Goal: Transaction & Acquisition: Book appointment/travel/reservation

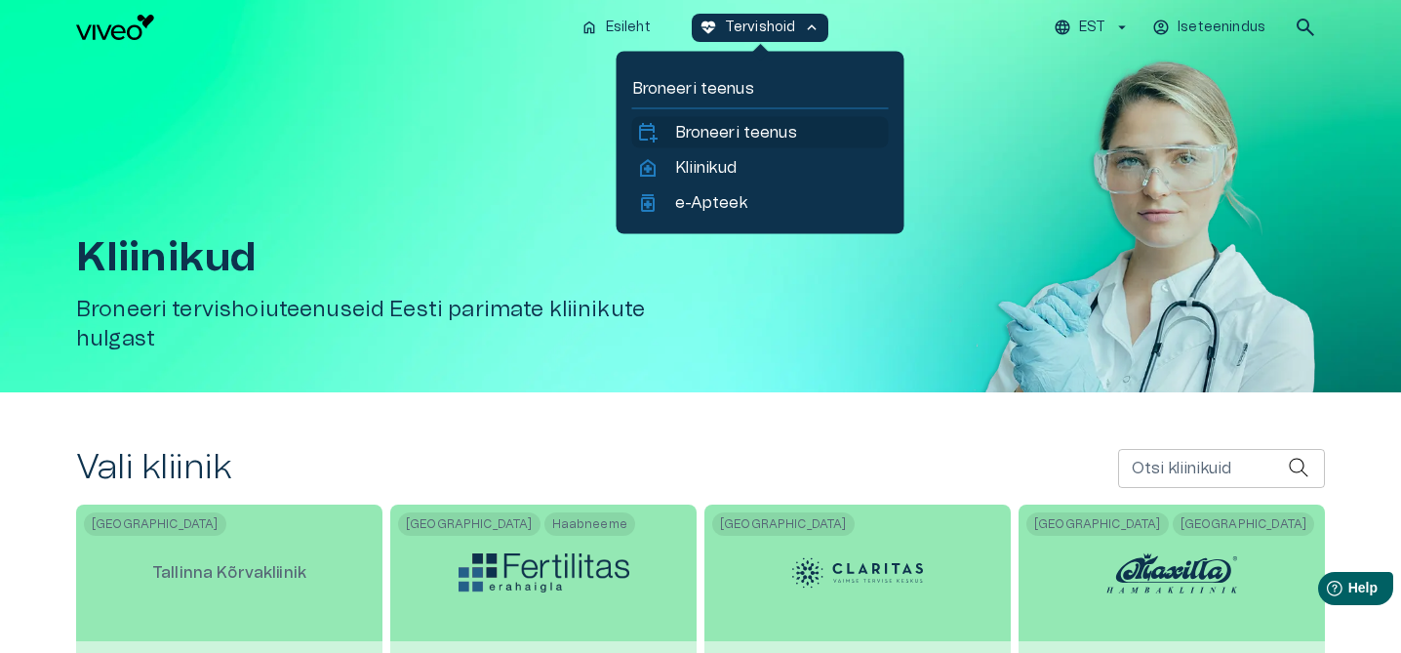
click at [726, 131] on p "Broneeri teenus" at bounding box center [736, 132] width 122 height 23
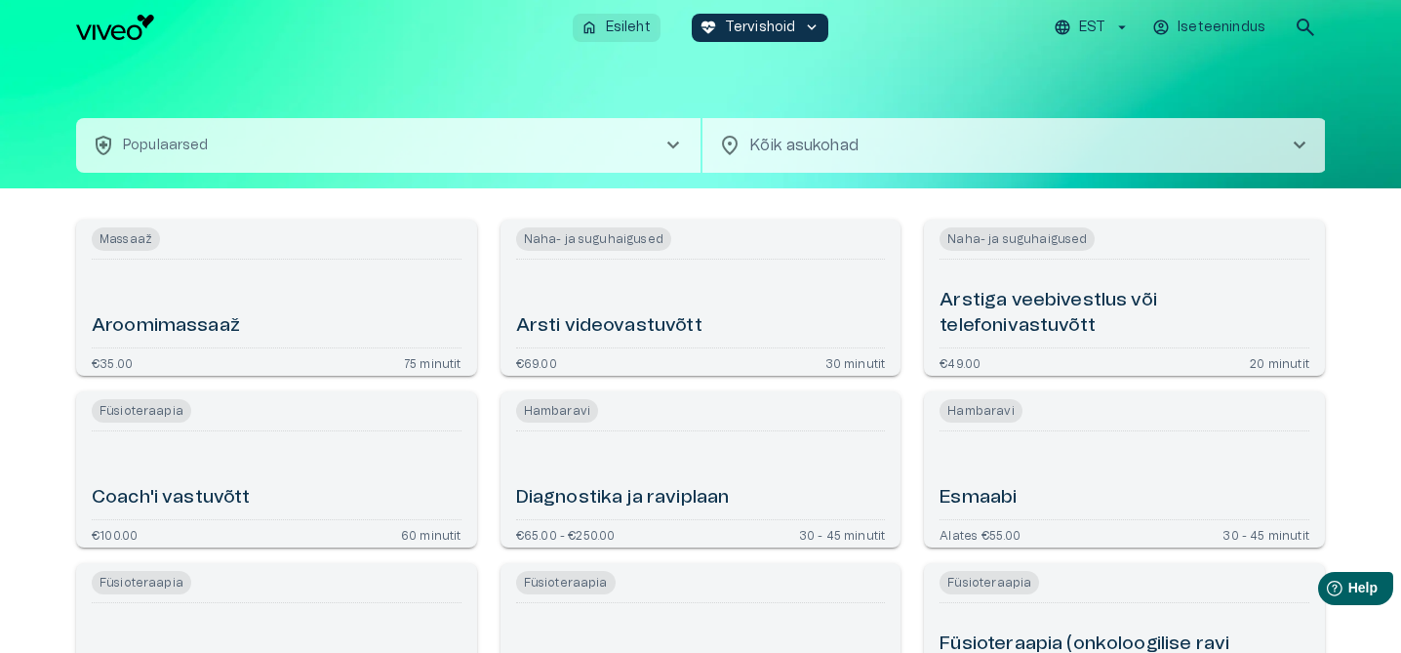
click at [634, 34] on p "Esileht" at bounding box center [628, 28] width 45 height 20
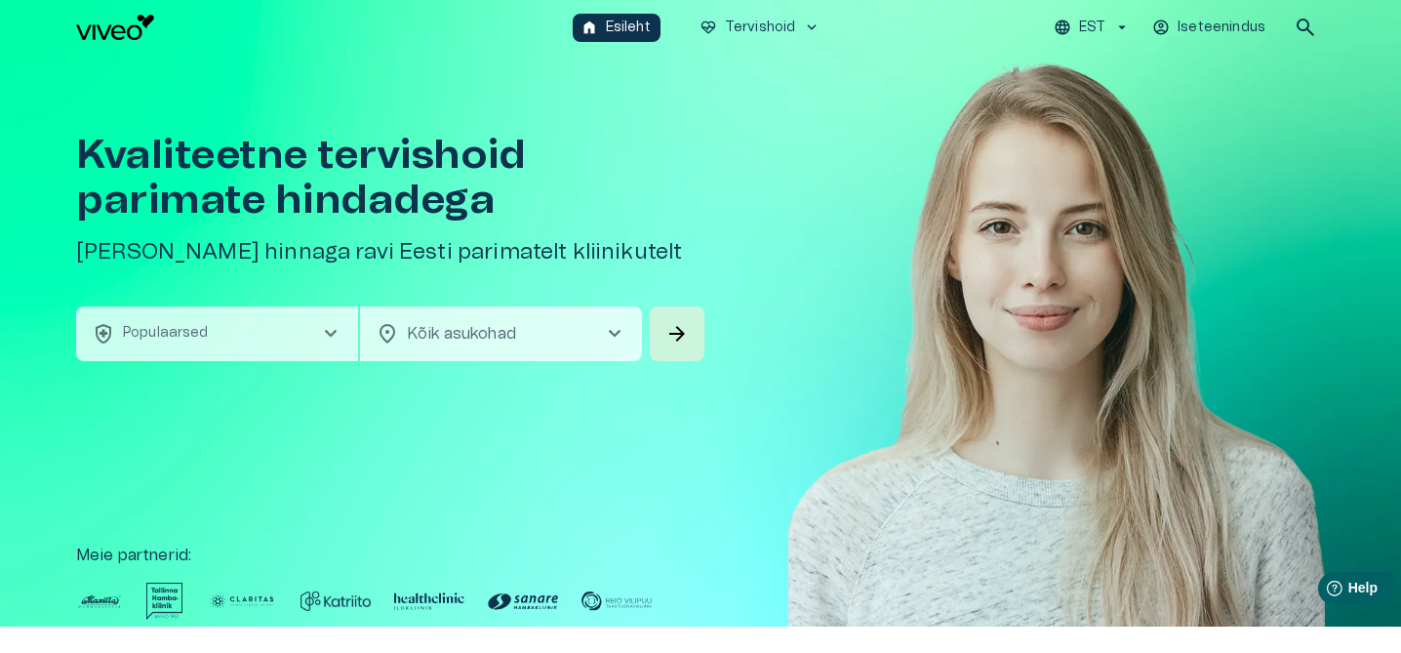
click at [578, 137] on h1 "Kvaliteetne tervishoid parimate hindadega" at bounding box center [392, 178] width 632 height 90
click at [254, 335] on button "health_and_safety Populaarsed chevron_right" at bounding box center [217, 333] width 282 height 55
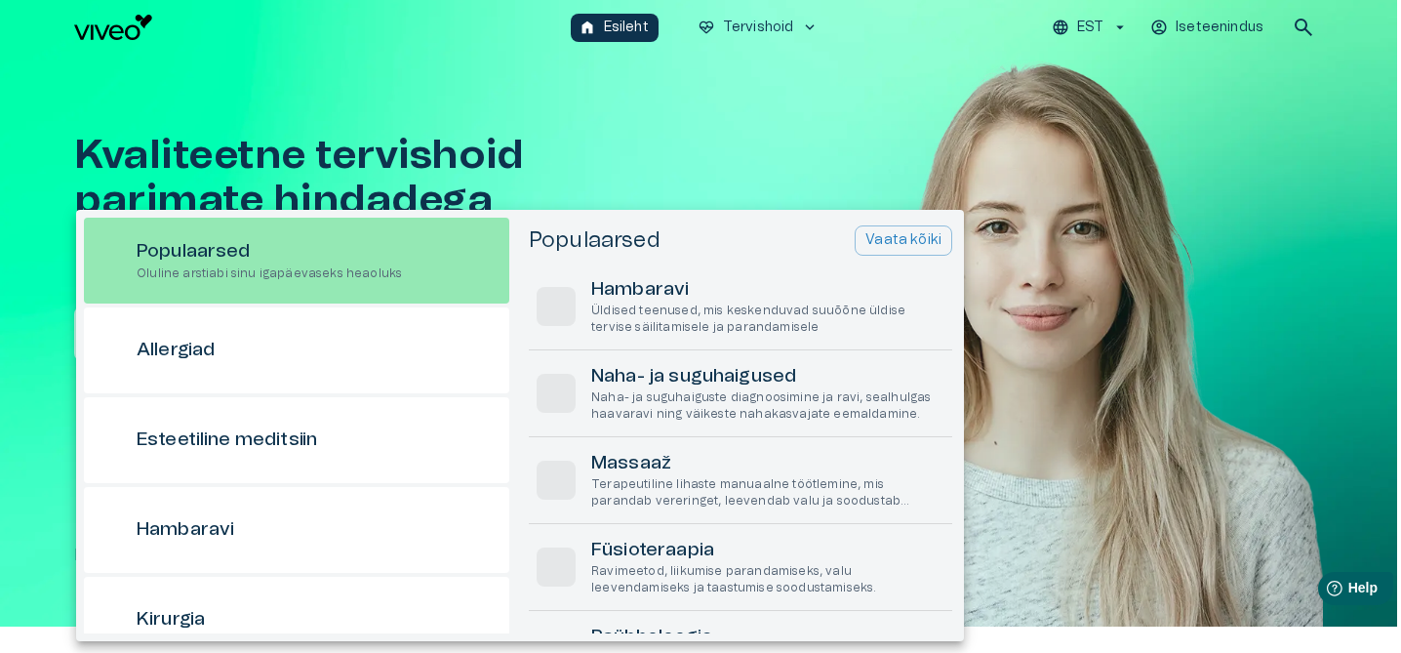
scroll to position [55, 0]
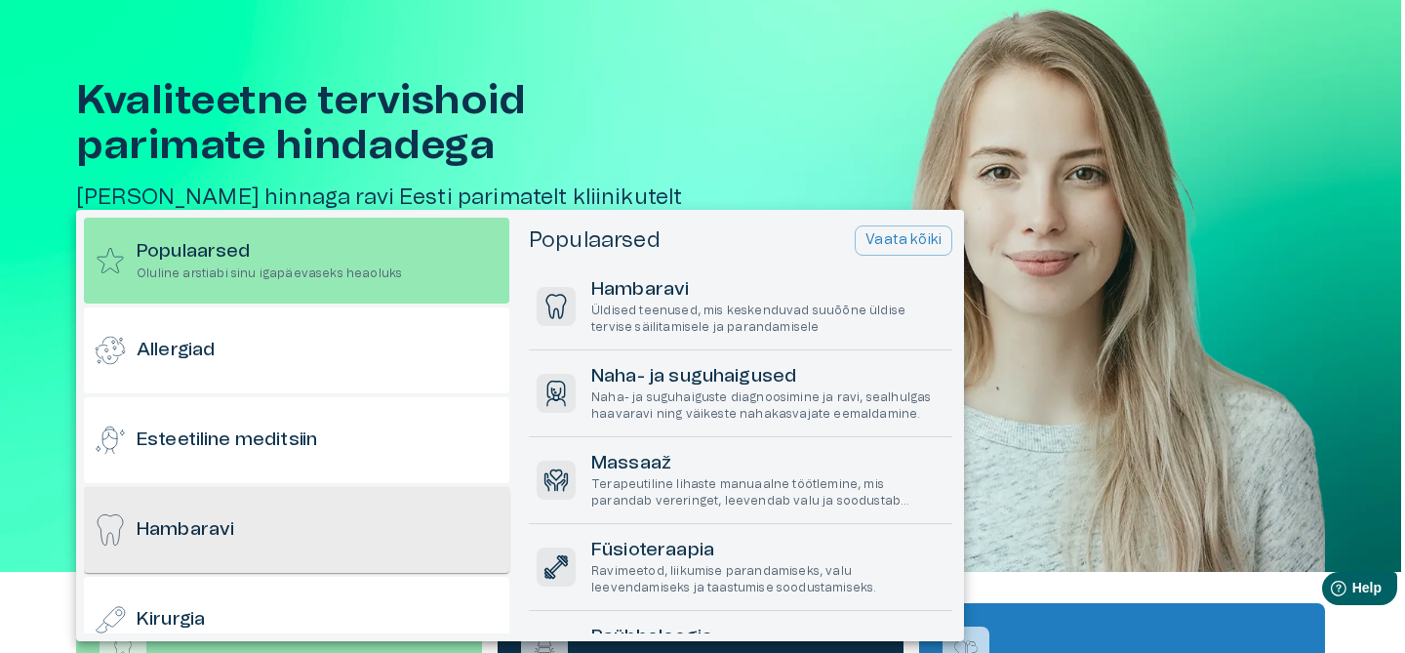
click at [301, 542] on div "Hambaravi" at bounding box center [296, 530] width 425 height 86
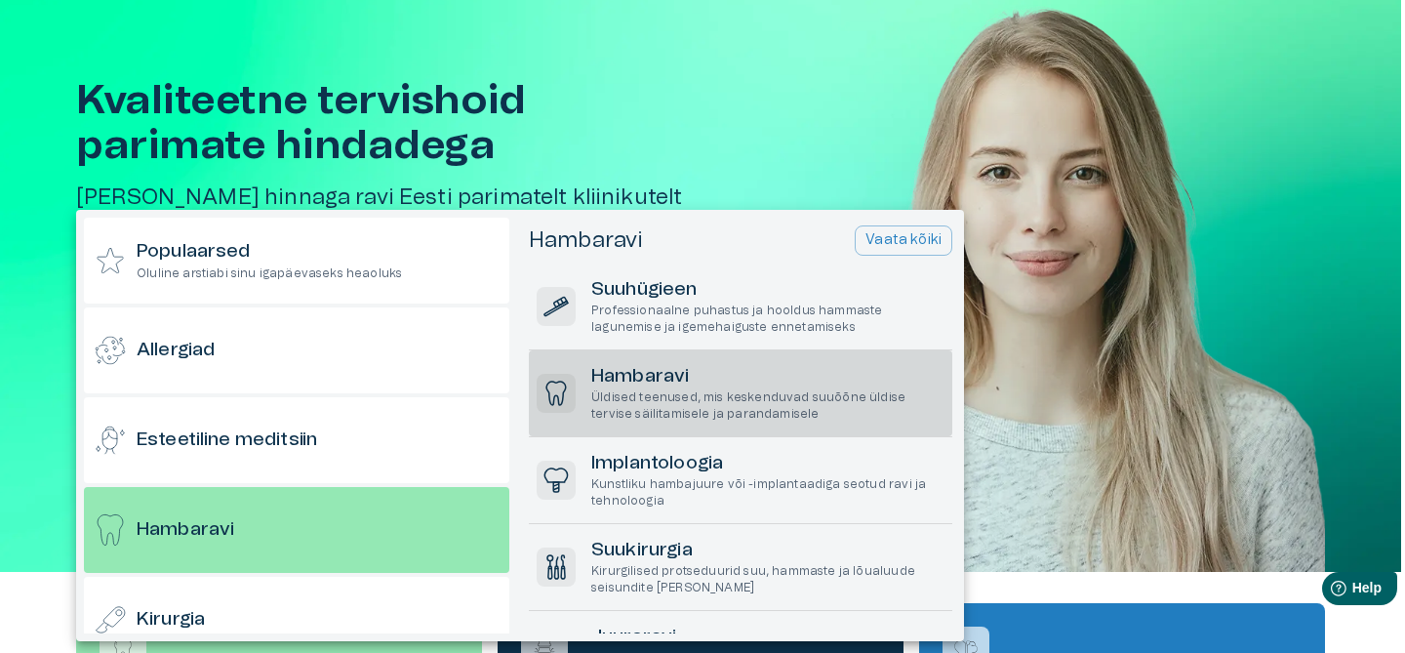
click at [676, 372] on h6 "Hambaravi" at bounding box center [767, 377] width 353 height 26
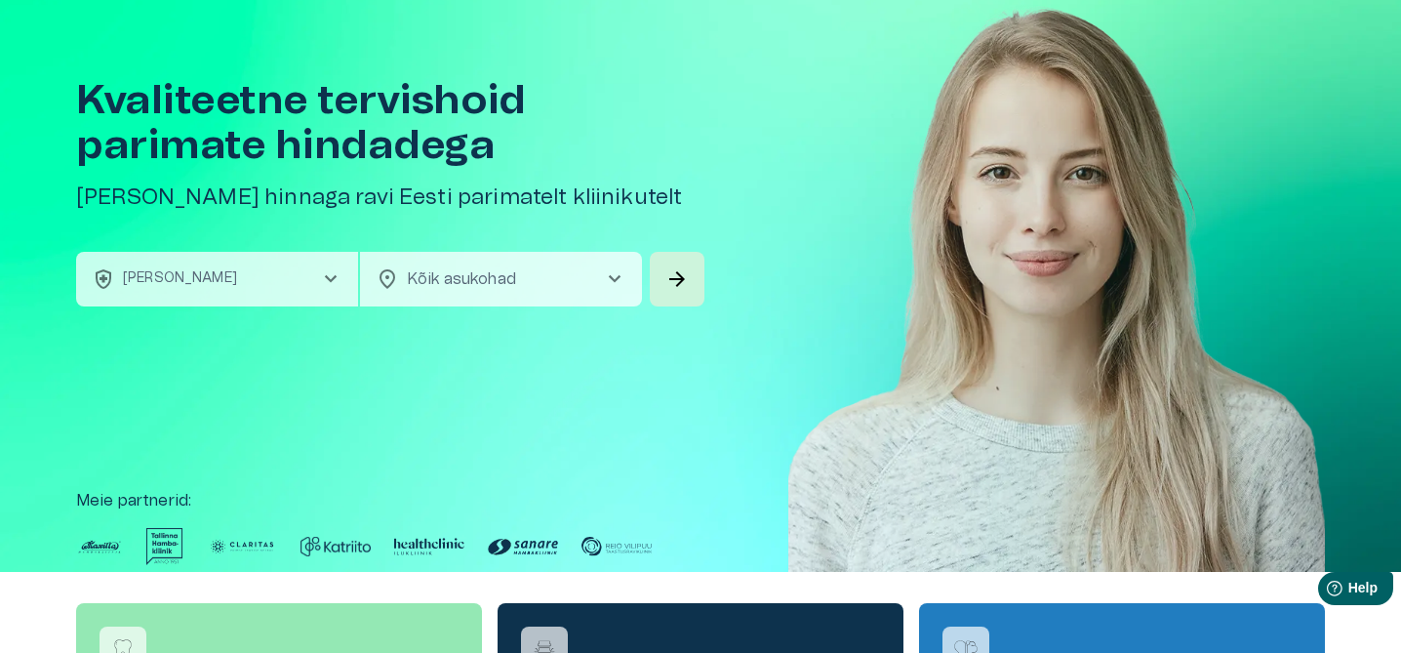
click at [507, 266] on body "Hindame teie privaatsust Kasutame küpsiseid teie sirvimiskogemuse parandamiseks…" at bounding box center [700, 271] width 1401 height 653
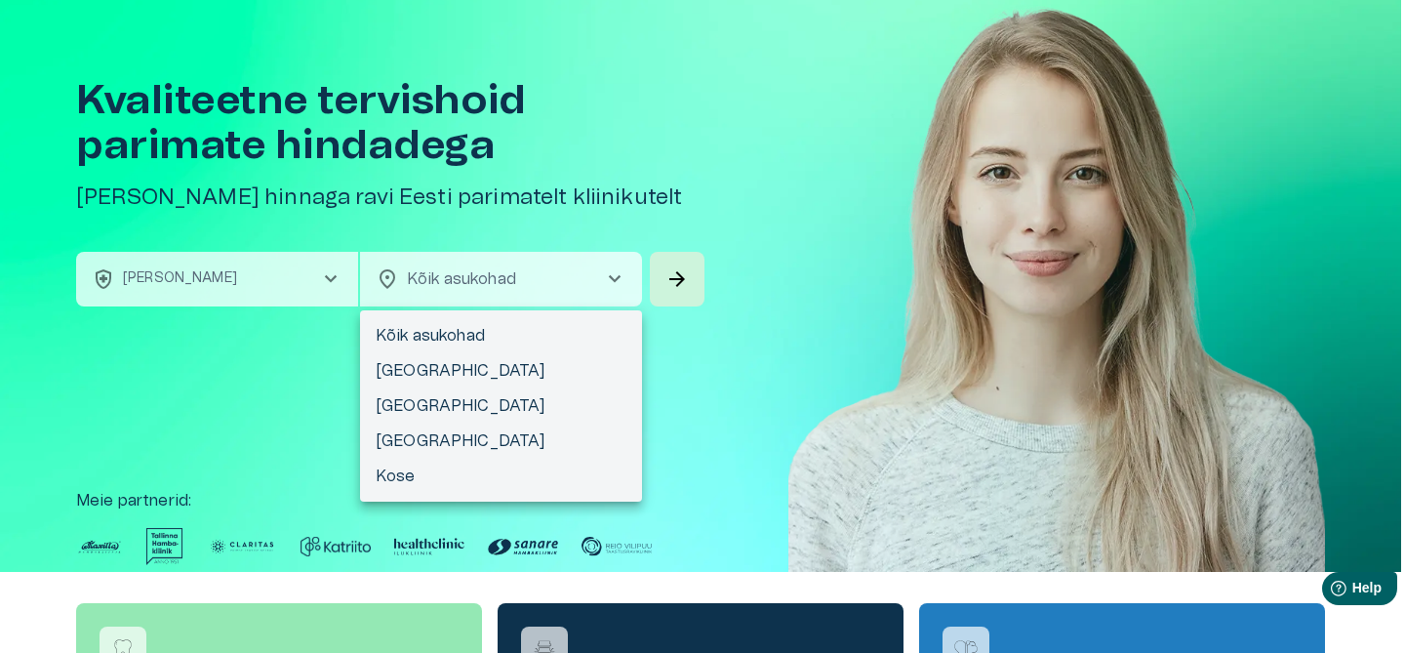
click at [430, 403] on li "[GEOGRAPHIC_DATA]" at bounding box center [501, 405] width 282 height 35
type input "**********"
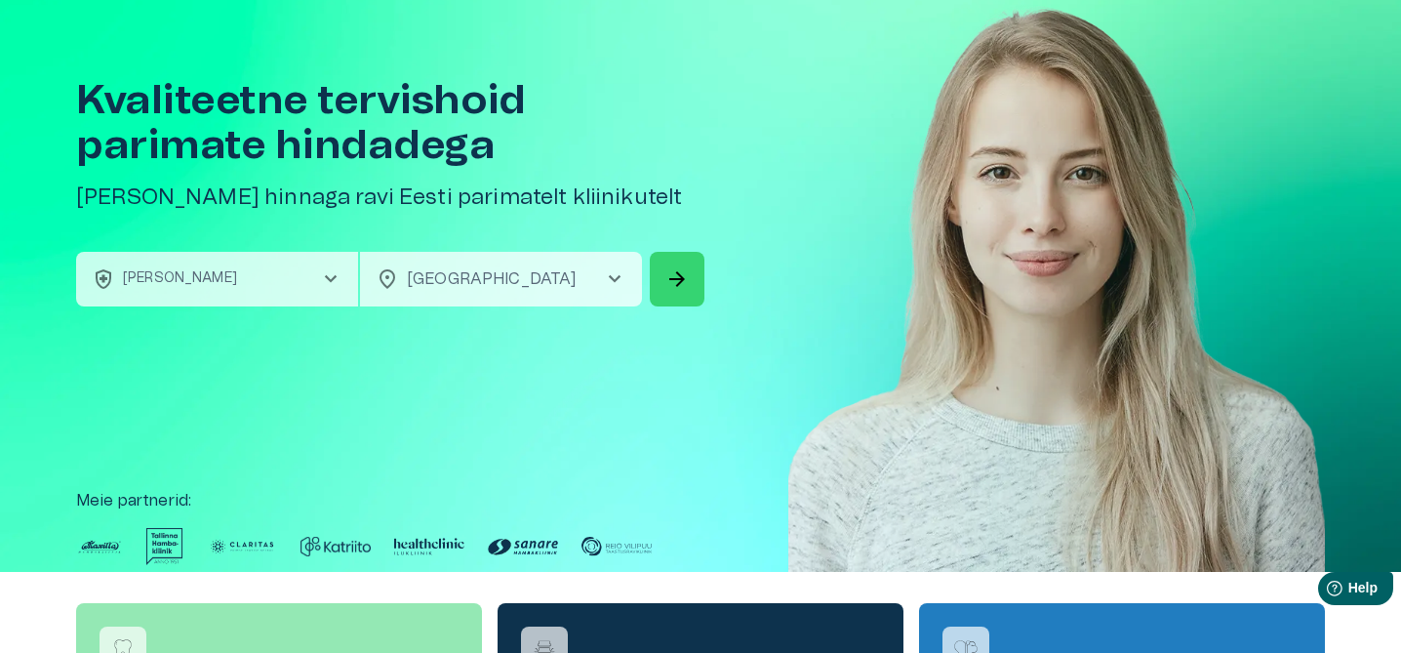
click at [694, 279] on button "arrow_forward" at bounding box center [677, 279] width 55 height 55
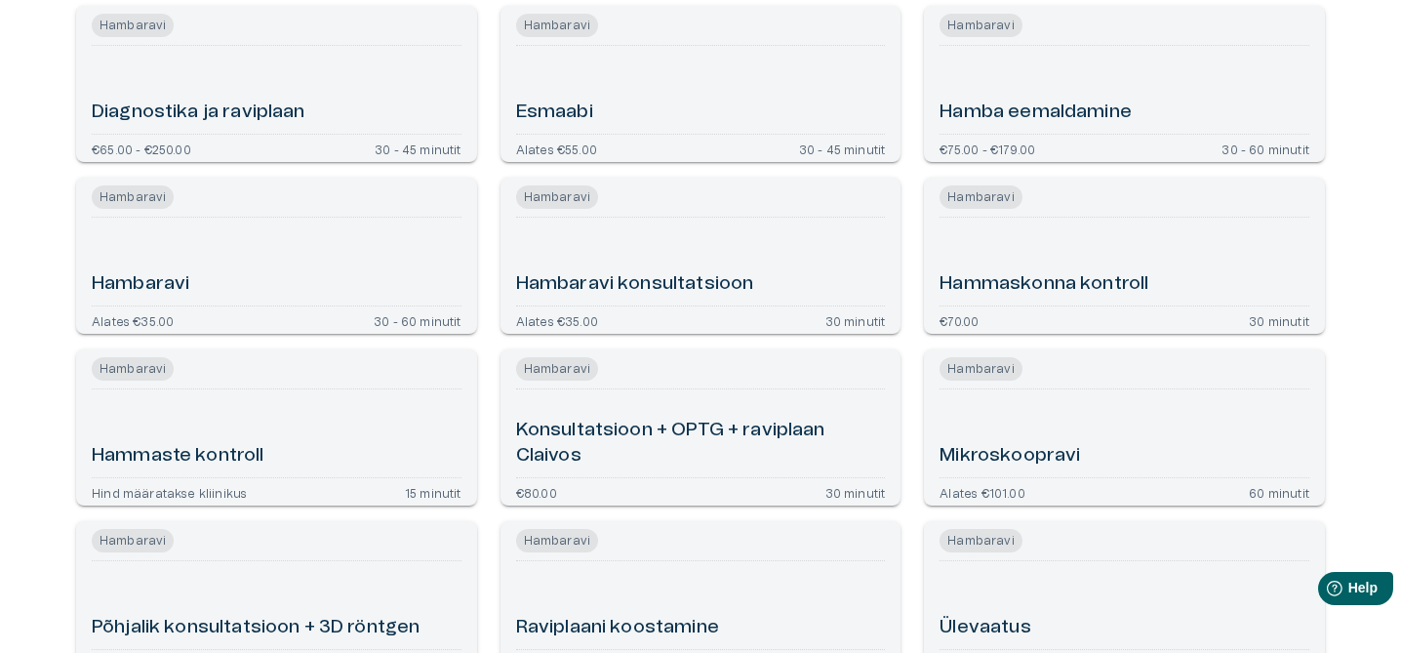
scroll to position [261, 0]
click at [229, 251] on div "Hambaravi" at bounding box center [277, 260] width 370 height 72
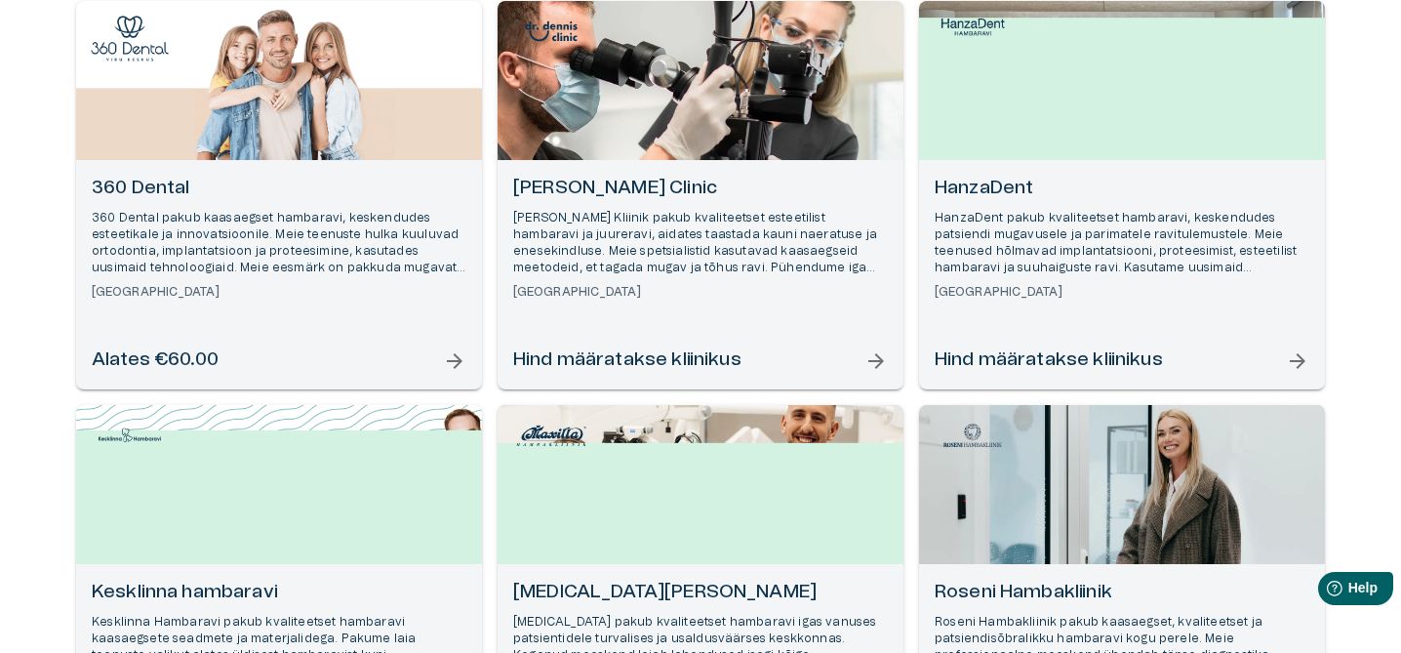
scroll to position [524, 0]
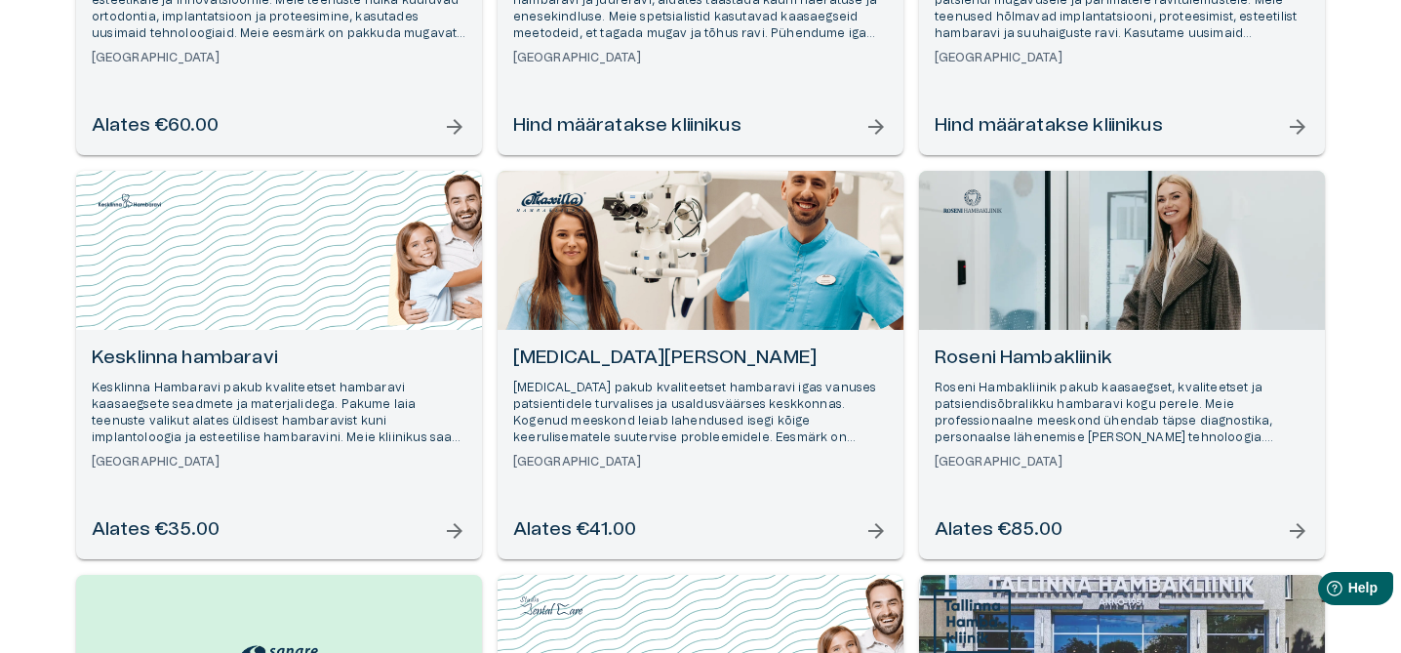
click at [619, 396] on p "[MEDICAL_DATA] pakub kvaliteetset hambaravi igas vanuses patsientidele turvalis…" at bounding box center [700, 412] width 375 height 67
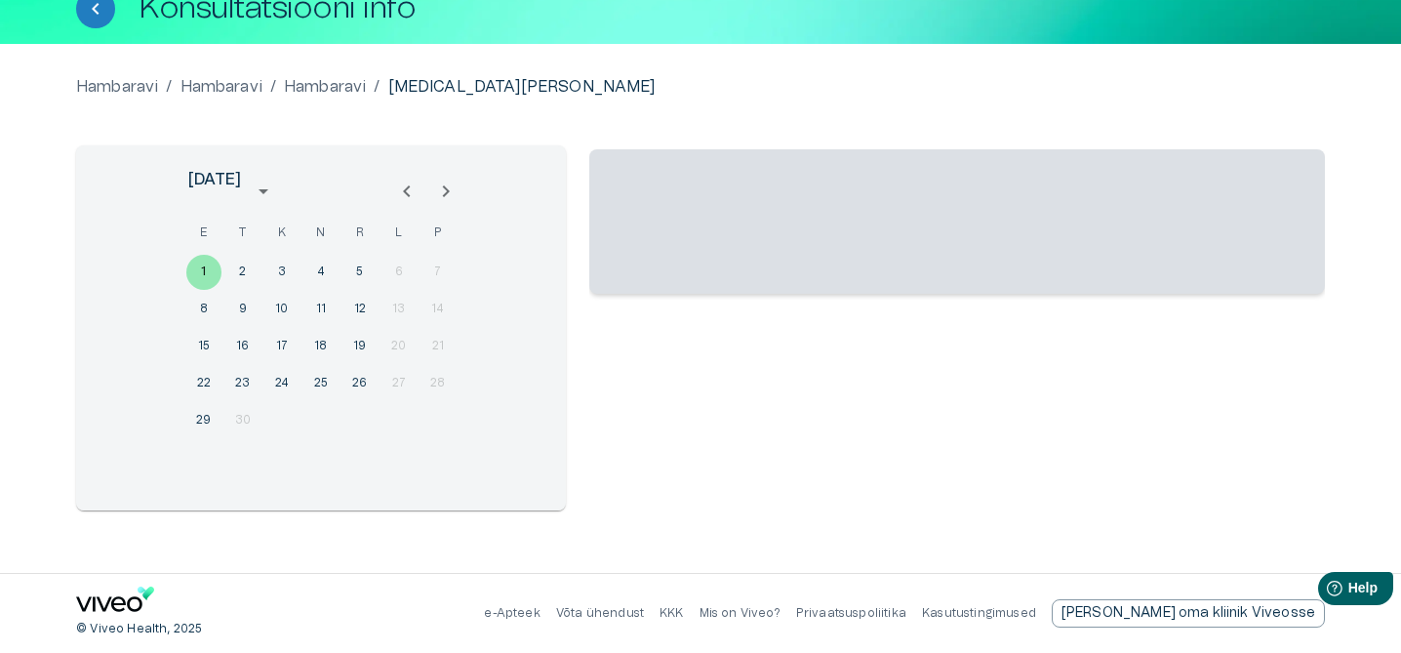
scroll to position [129, 0]
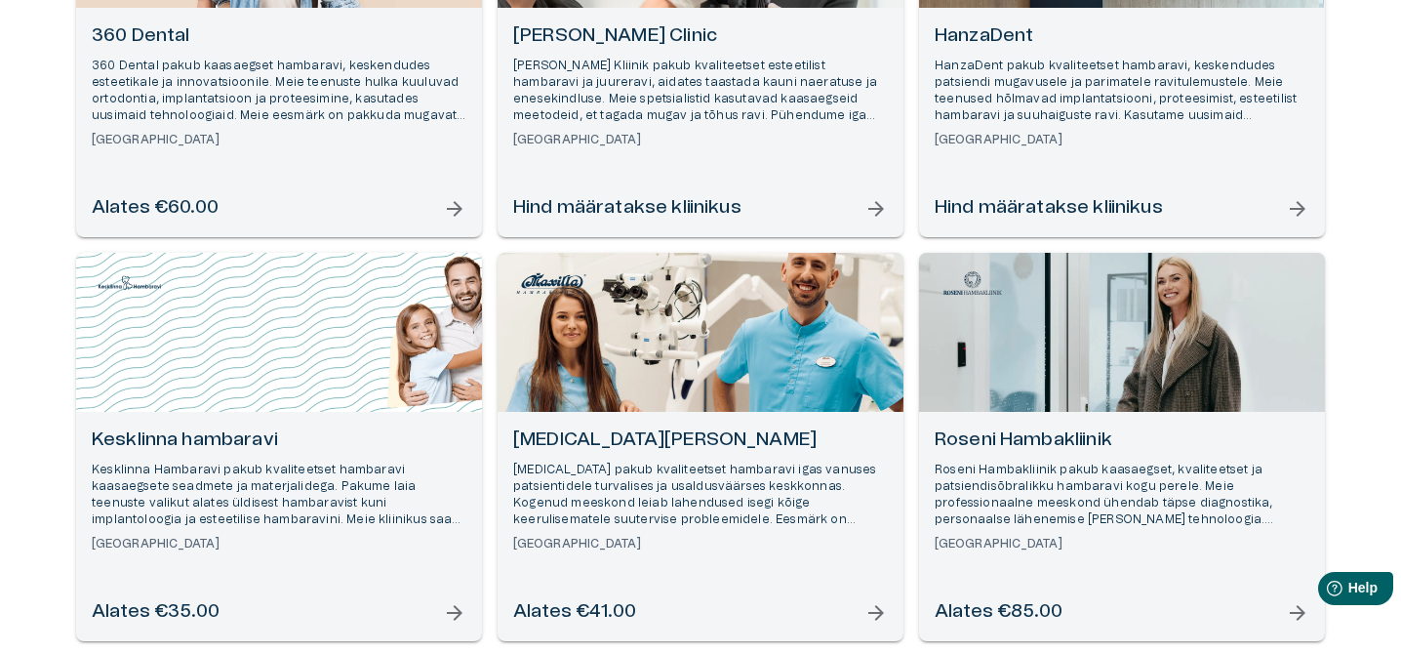
scroll to position [305, 0]
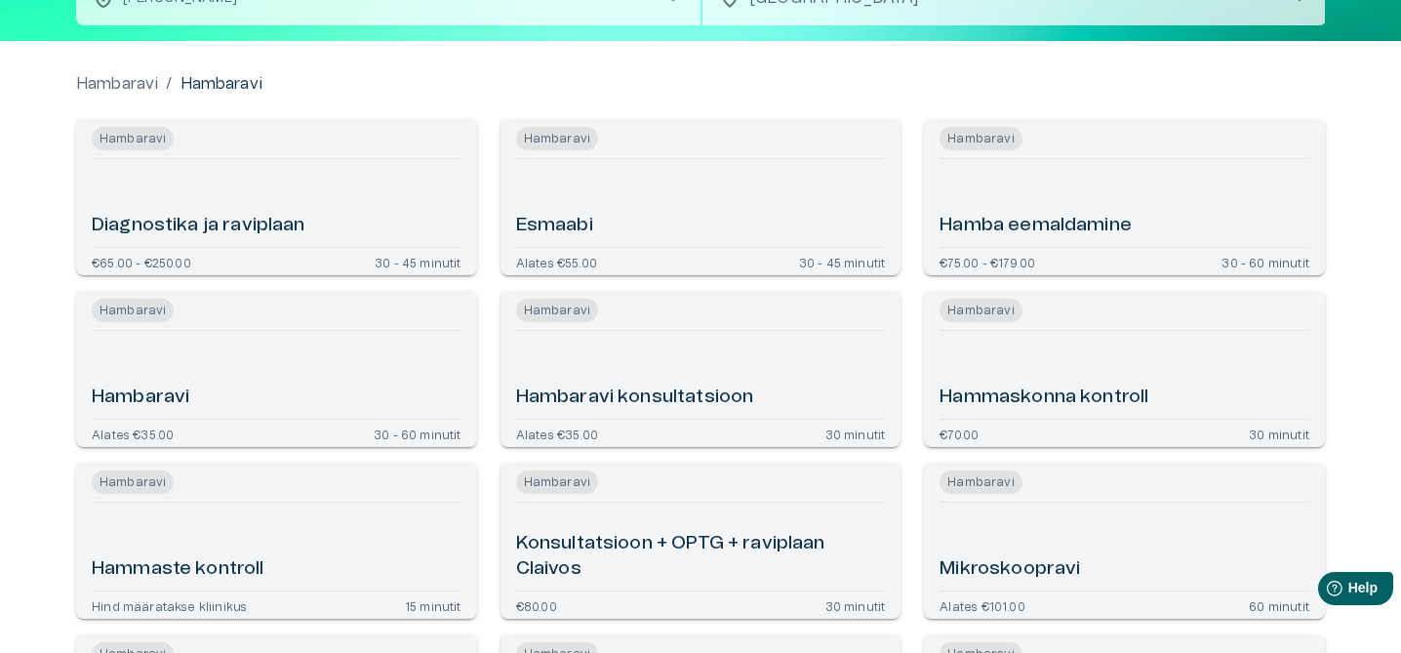
scroll to position [153, 0]
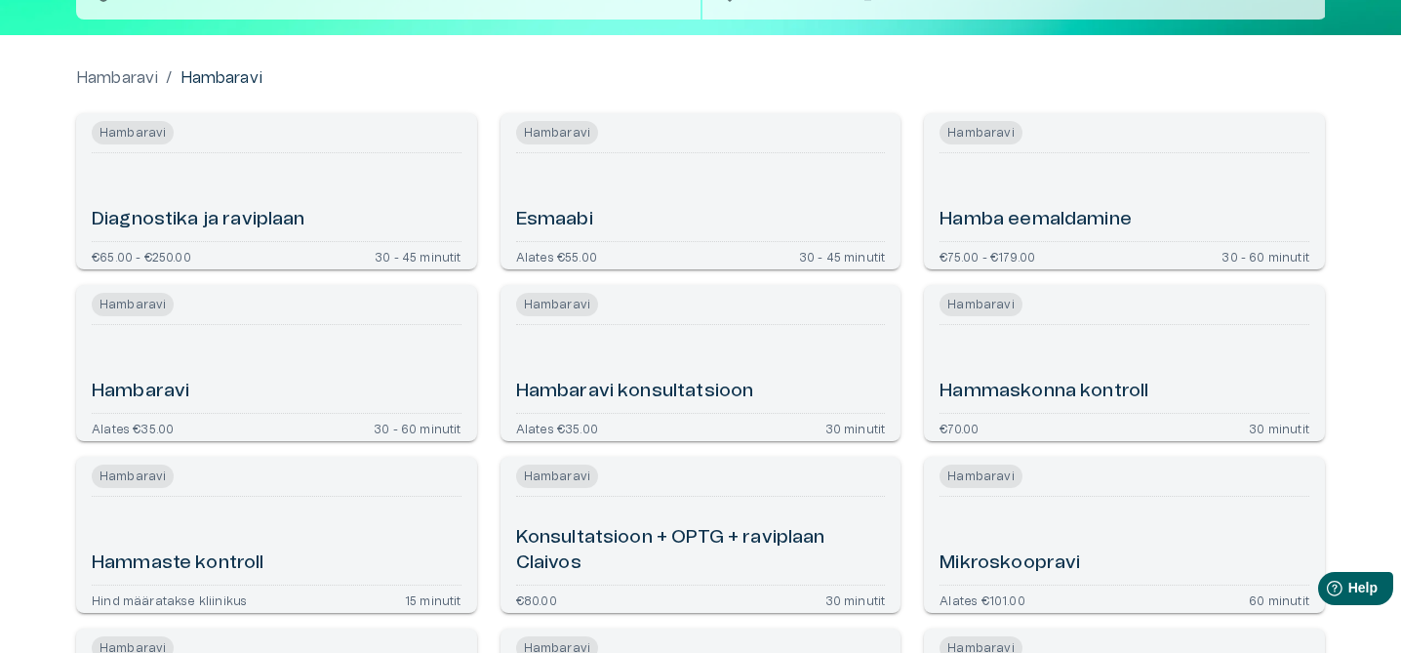
click at [200, 393] on div "Hambaravi" at bounding box center [277, 369] width 370 height 72
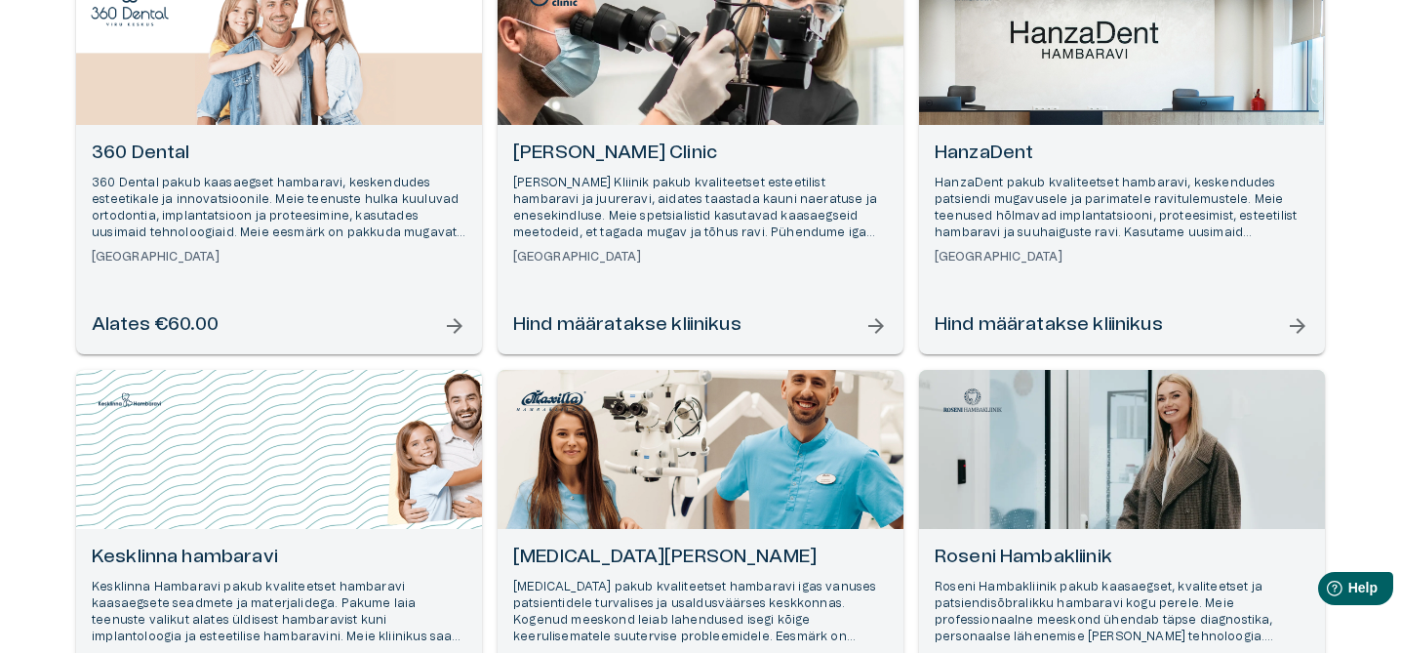
scroll to position [327, 0]
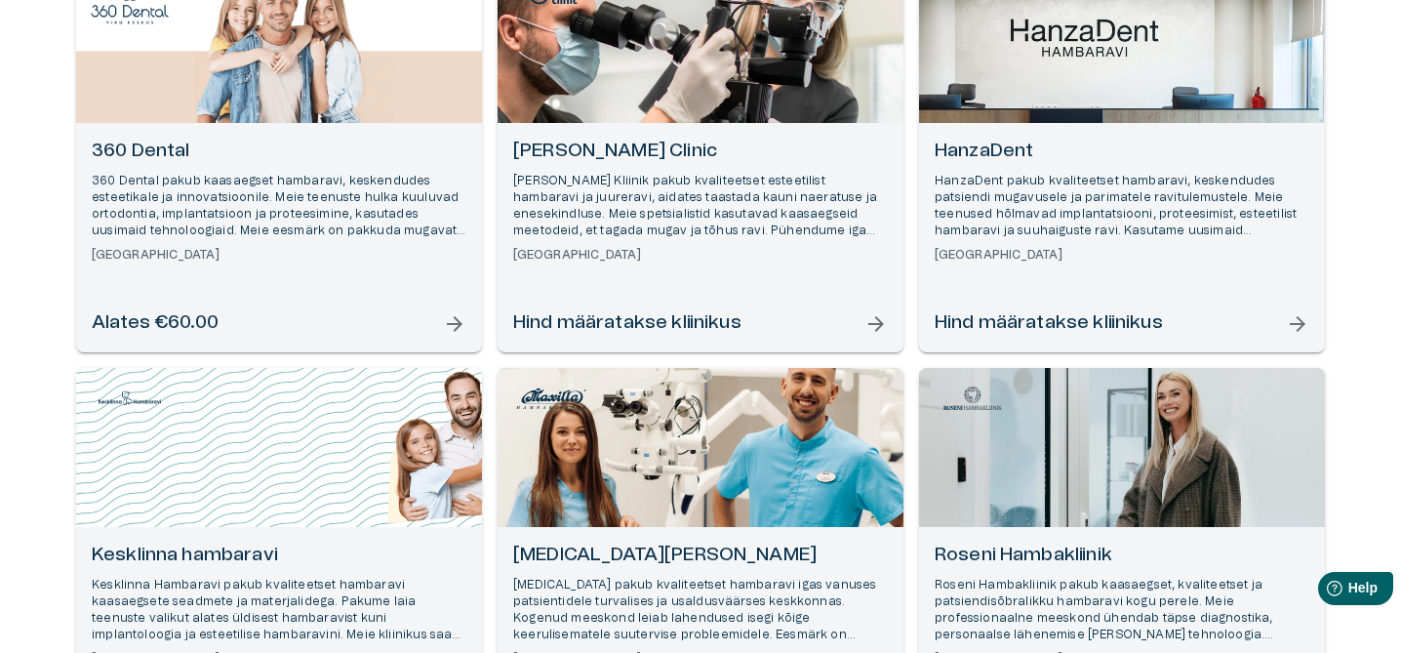
click at [284, 209] on p "360 Dental pakub kaasaegset hambaravi, keskendudes esteetikale ja innovatsiooni…" at bounding box center [279, 206] width 375 height 67
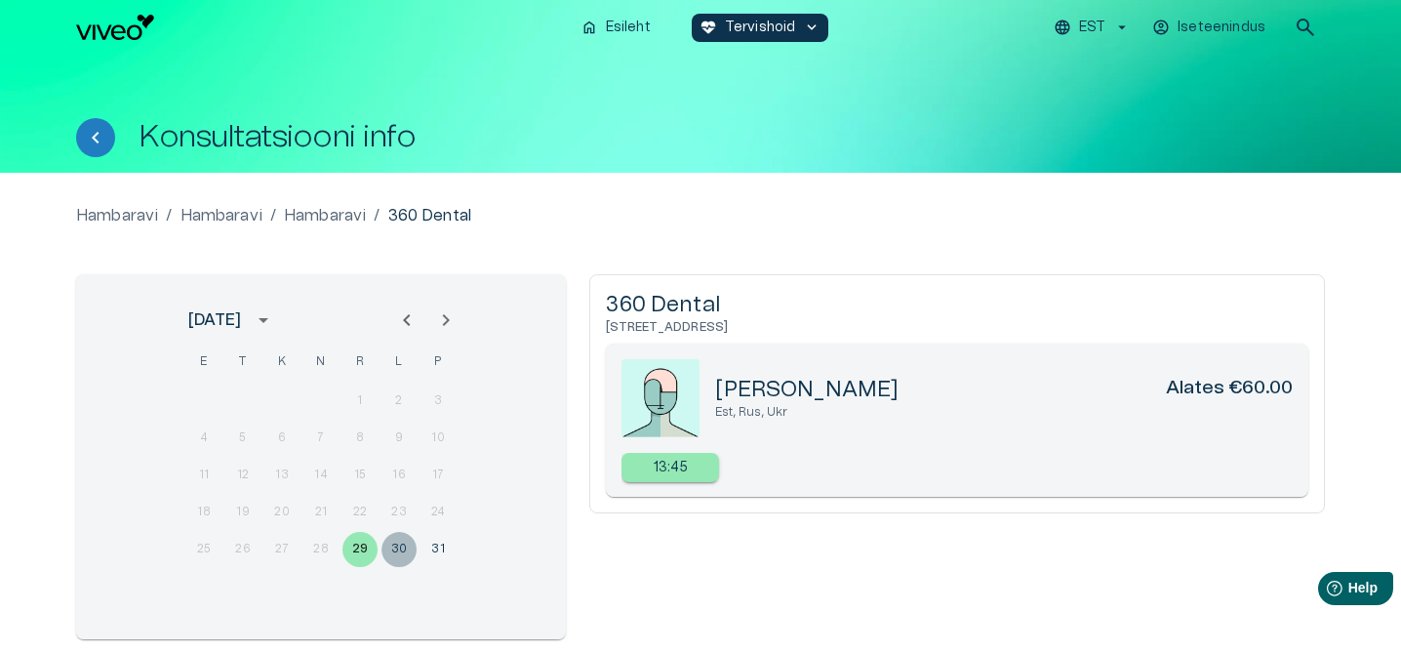
click at [395, 559] on button "30" at bounding box center [398, 549] width 35 height 35
click at [449, 314] on icon "Next month" at bounding box center [445, 319] width 23 height 23
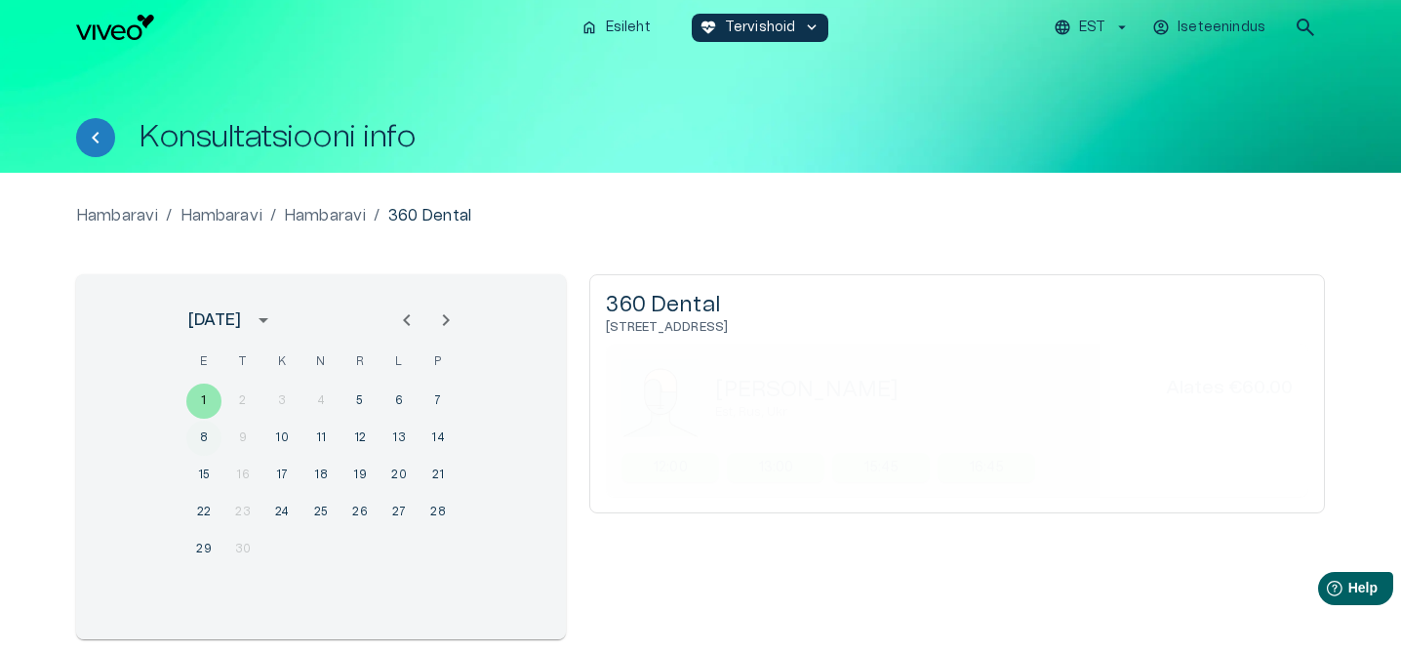
click at [205, 446] on button "8" at bounding box center [203, 437] width 35 height 35
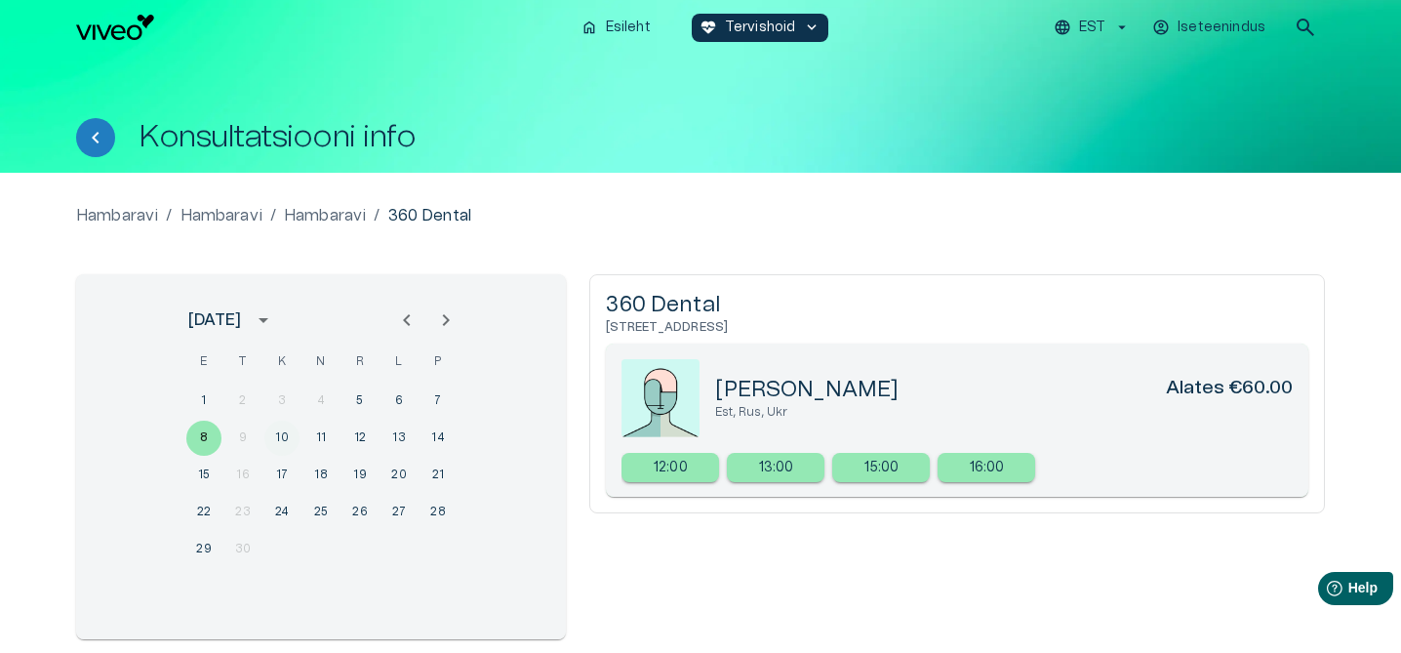
click at [286, 445] on button "10" at bounding box center [281, 437] width 35 height 35
click at [786, 467] on p "11:00" at bounding box center [776, 468] width 31 height 20
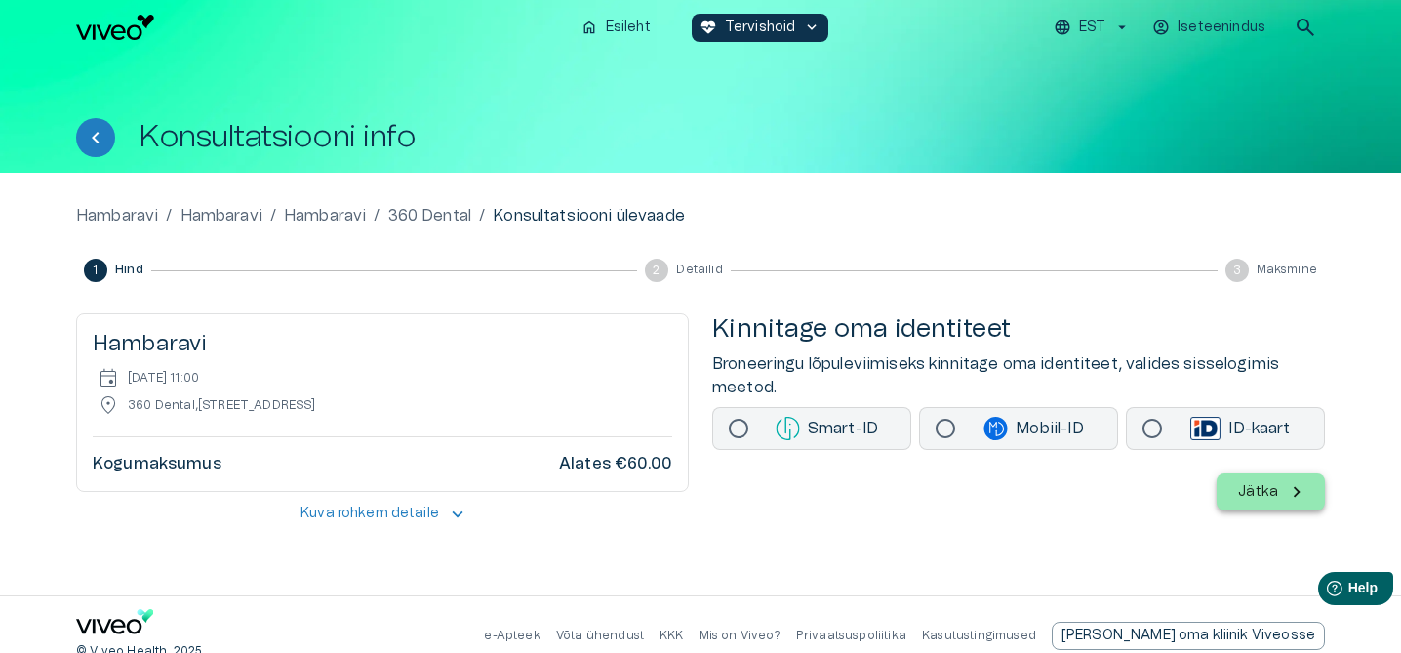
scroll to position [22, 0]
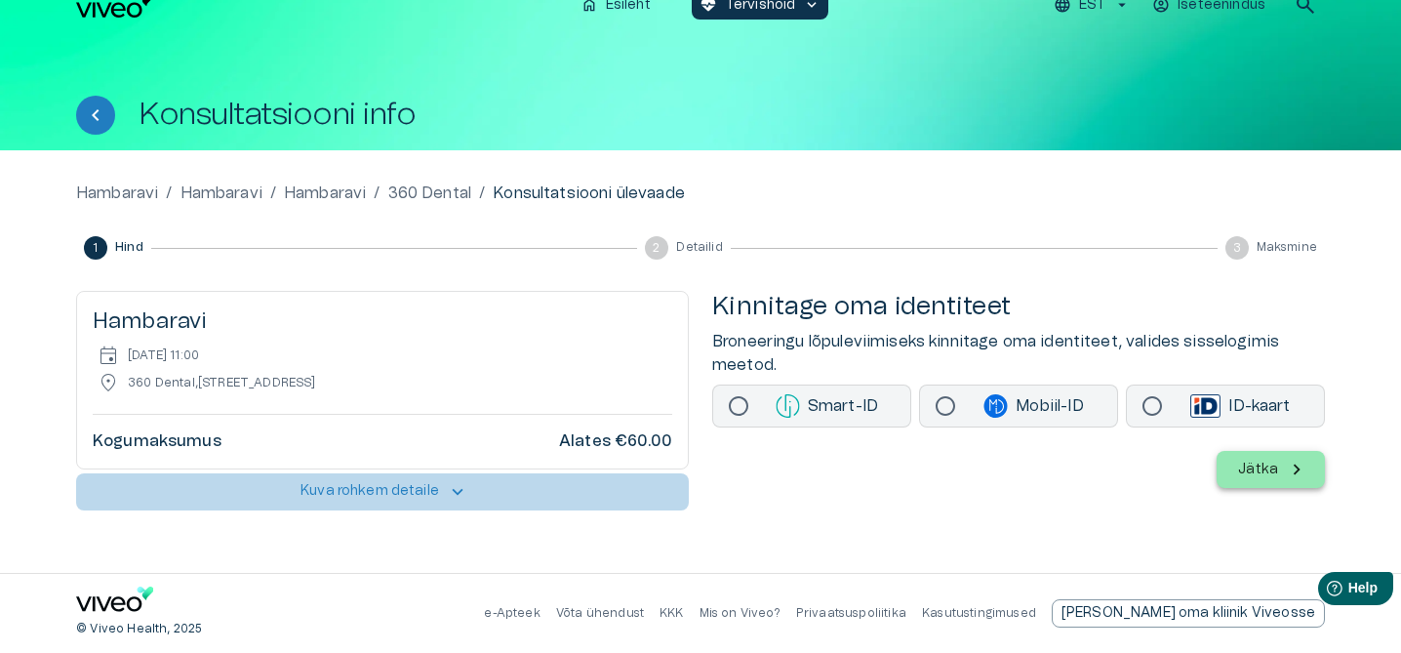
click at [401, 485] on p "Kuva rohkem detaile" at bounding box center [369, 491] width 139 height 20
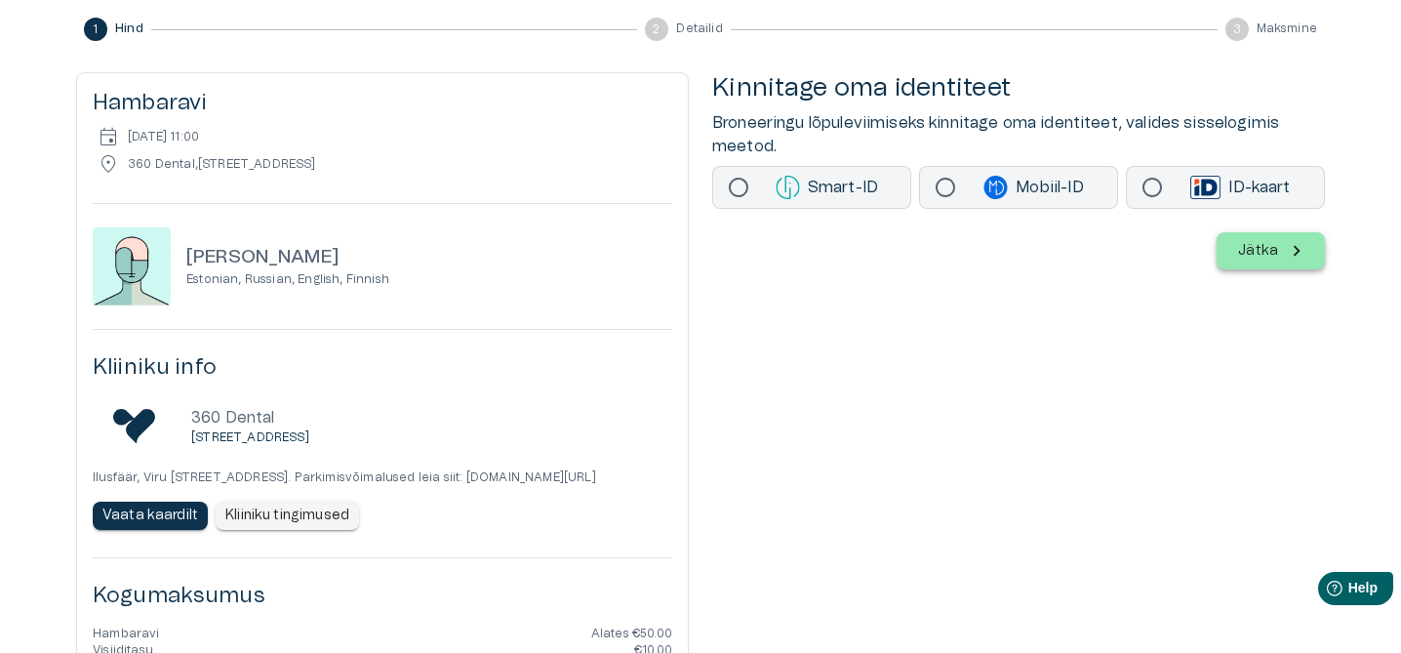
scroll to position [238, 0]
